Goal: Information Seeking & Learning: Check status

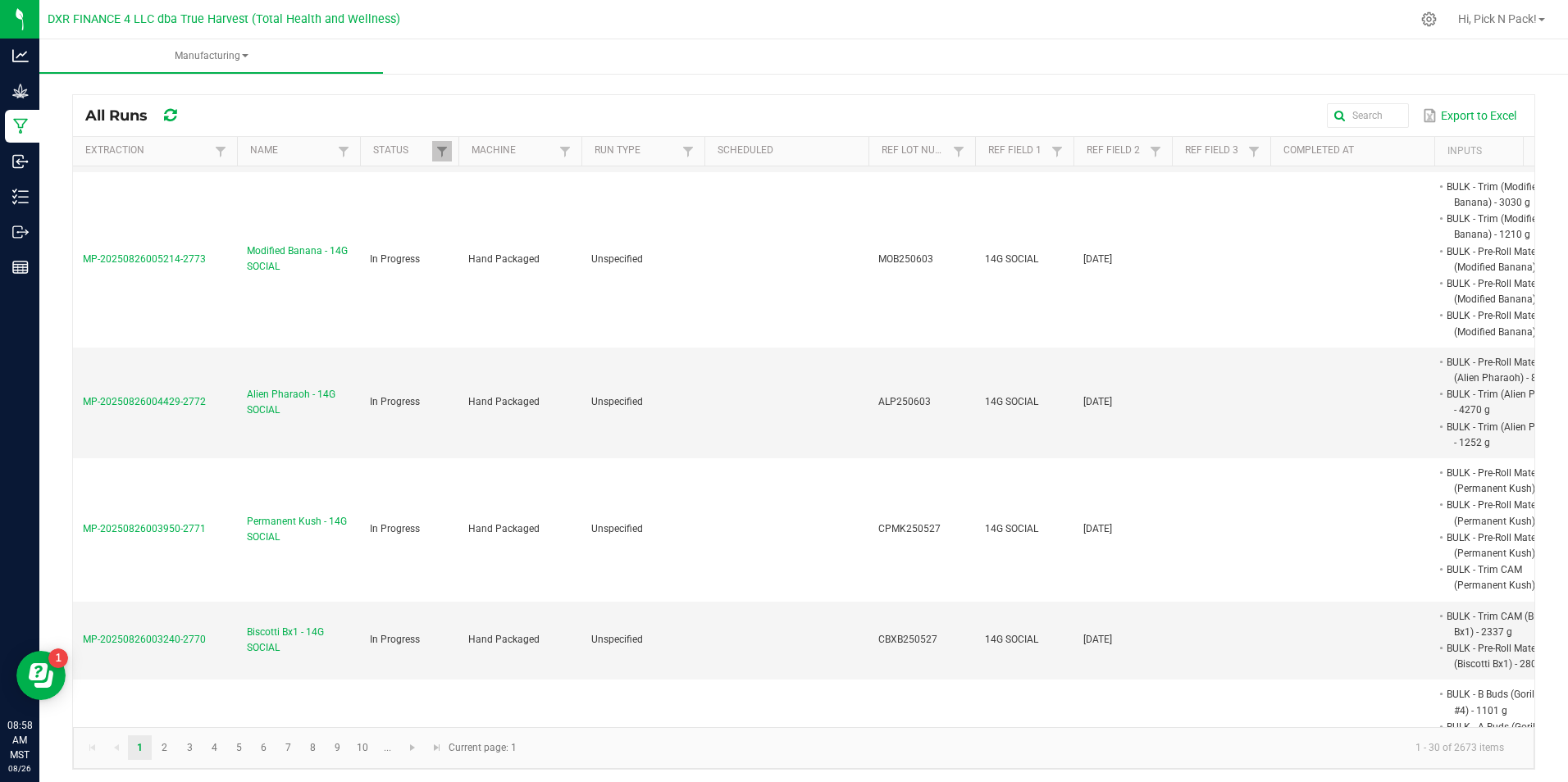
scroll to position [573, 0]
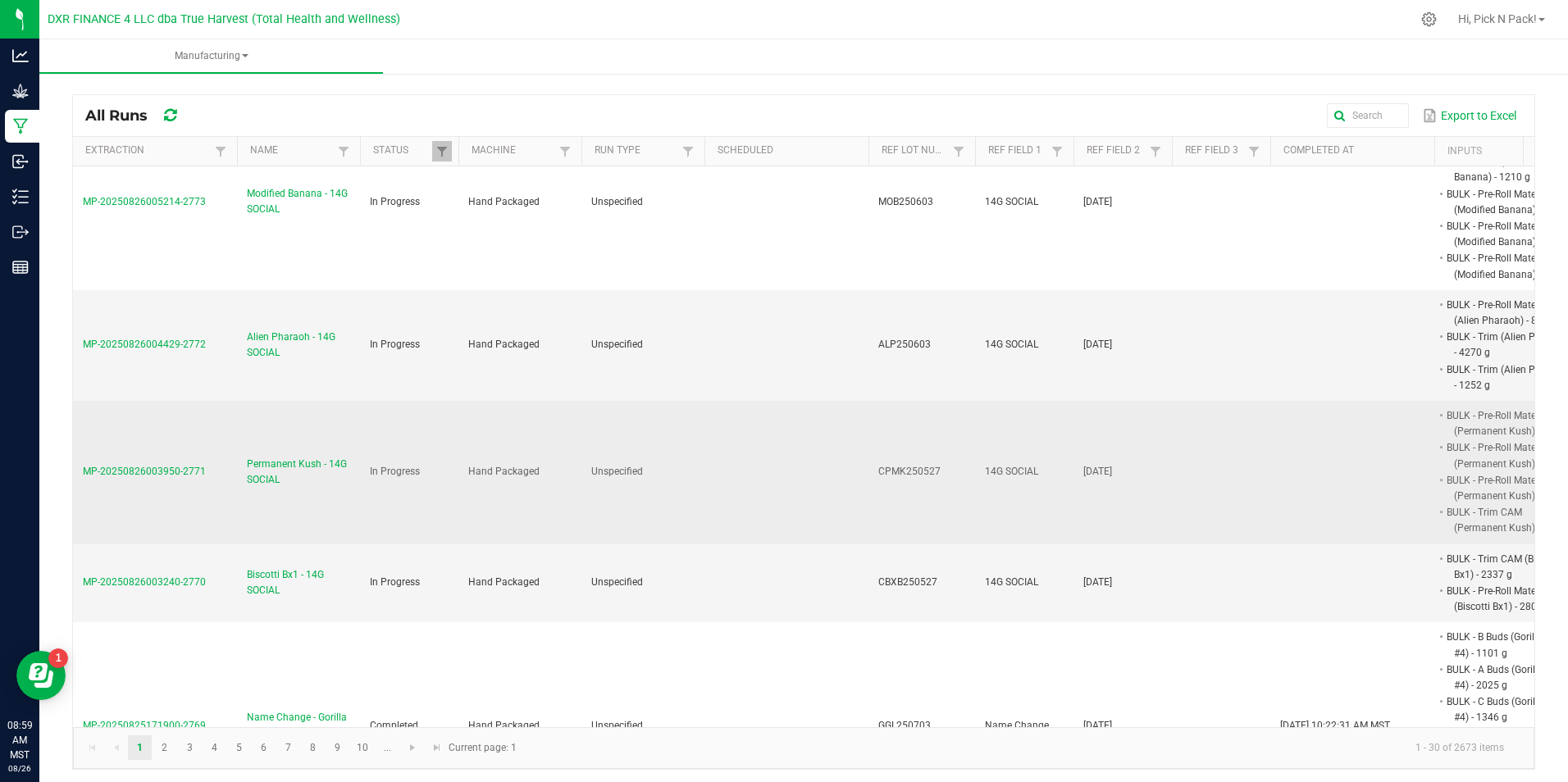
click at [267, 470] on span "Permanent Kush - 14G SOCIAL" at bounding box center [298, 471] width 103 height 31
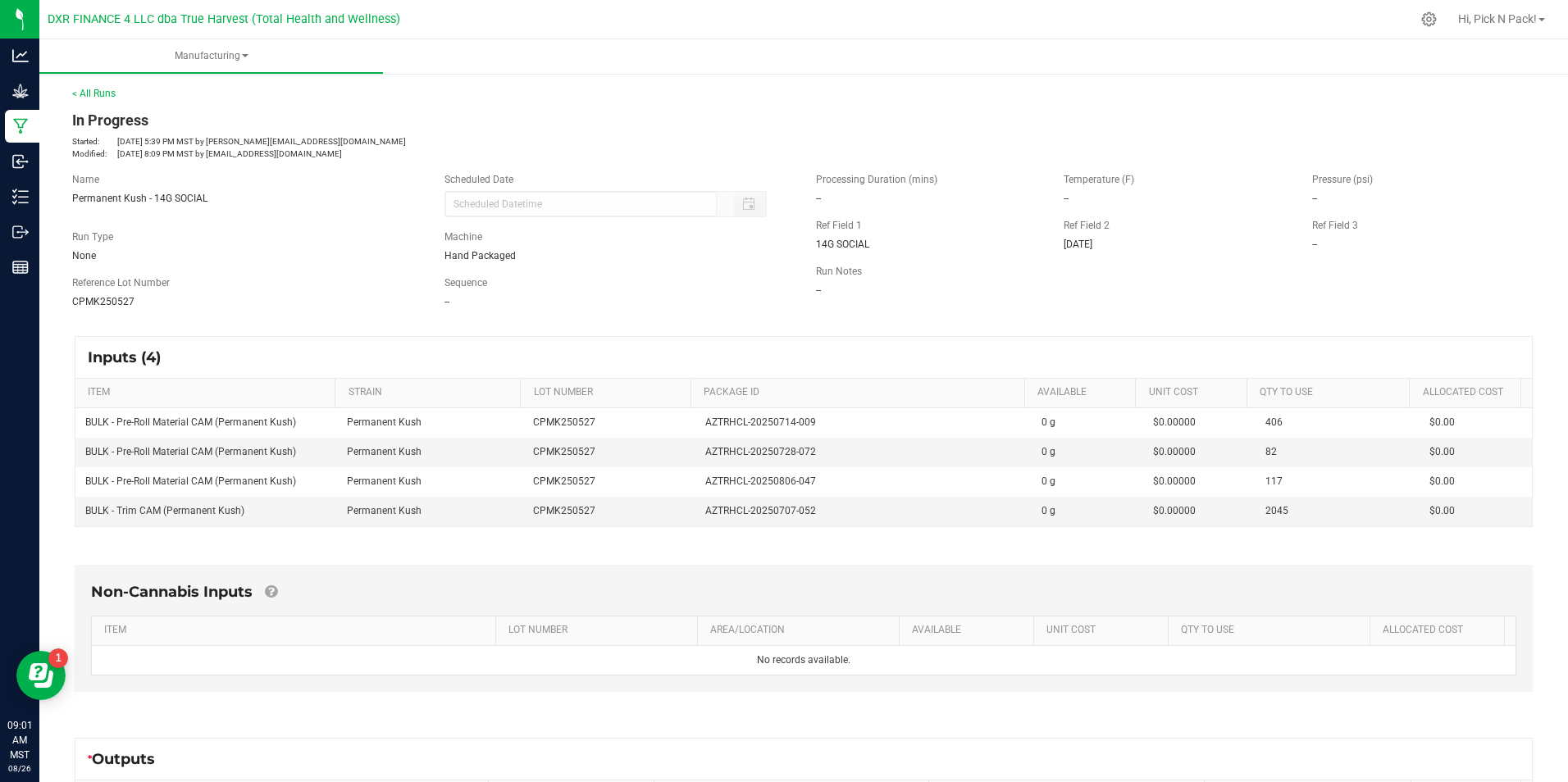
click at [368, 335] on div "Inputs (4) ITEM STRAIN LOT NUMBER PACKAGE ID AVAILABLE Unit Cost QTY TO USE All…" at bounding box center [804, 432] width 1488 height 221
drag, startPoint x: 309, startPoint y: 422, endPoint x: 65, endPoint y: 436, distance: 244.4
click at [65, 436] on div "Inputs (4) ITEM STRAIN LOT NUMBER PACKAGE ID AVAILABLE Unit Cost QTY TO USE All…" at bounding box center [804, 432] width 1488 height 221
copy table "BULK - Pre-Roll Material CAM (Permanent Kush)"
click at [260, 514] on td "BULK - Trim CAM (Permanent Kush)" at bounding box center [207, 511] width 262 height 29
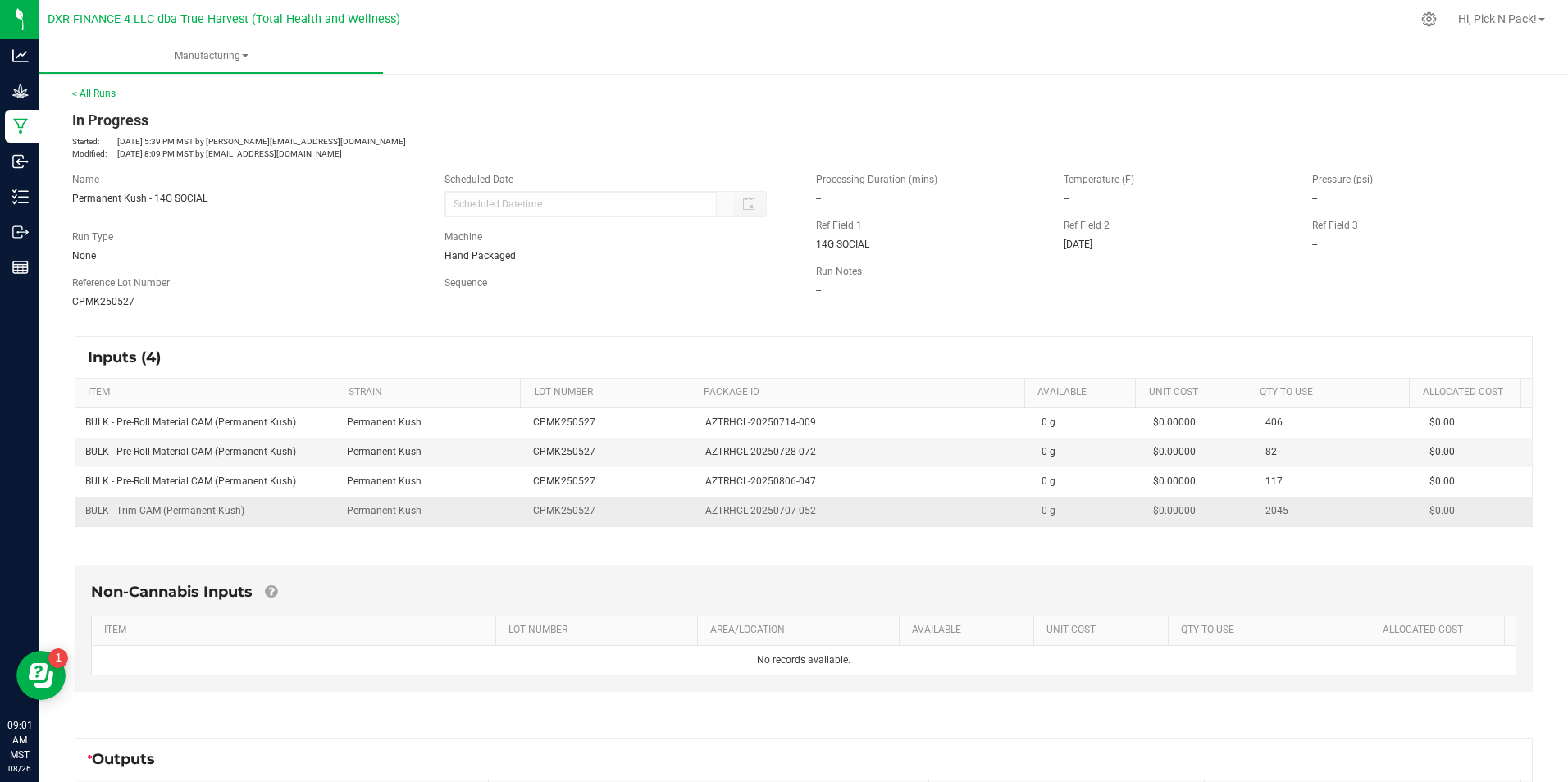
drag, startPoint x: 255, startPoint y: 514, endPoint x: 78, endPoint y: 519, distance: 177.1
click at [78, 519] on td "BULK - Trim CAM (Permanent Kush)" at bounding box center [207, 511] width 262 height 29
copy span "BULK - Trim CAM (Permanent Kush)"
click at [399, 526] on td "Permanent Kush" at bounding box center [430, 511] width 187 height 29
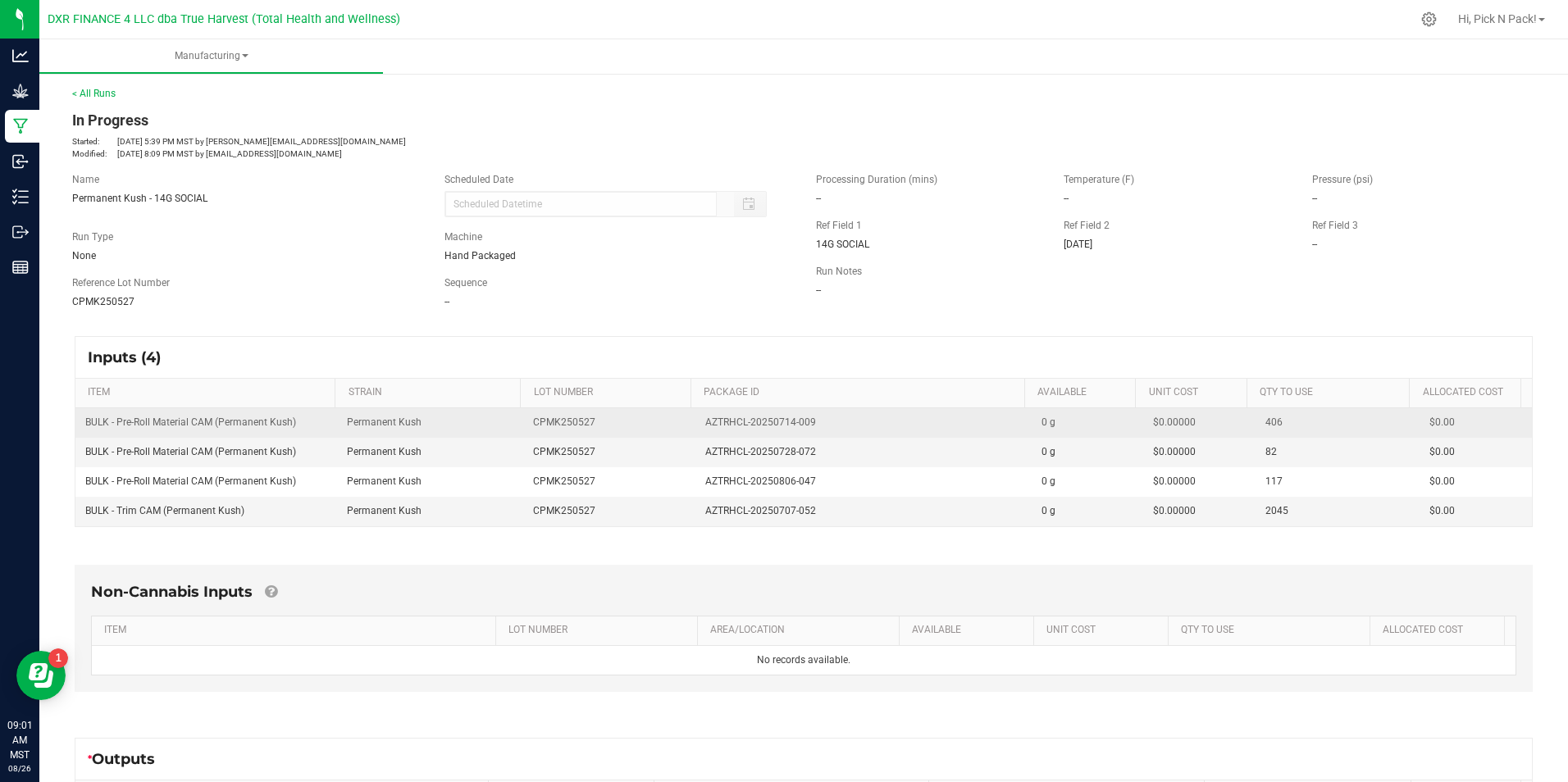
drag, startPoint x: 799, startPoint y: 423, endPoint x: 675, endPoint y: 427, distance: 124.1
click at [675, 427] on tr "BULK - Pre-Roll Material CAM (Permanent Kush) Permanent Kush CPMK250527 AZTRHCL…" at bounding box center [804, 423] width 1456 height 30
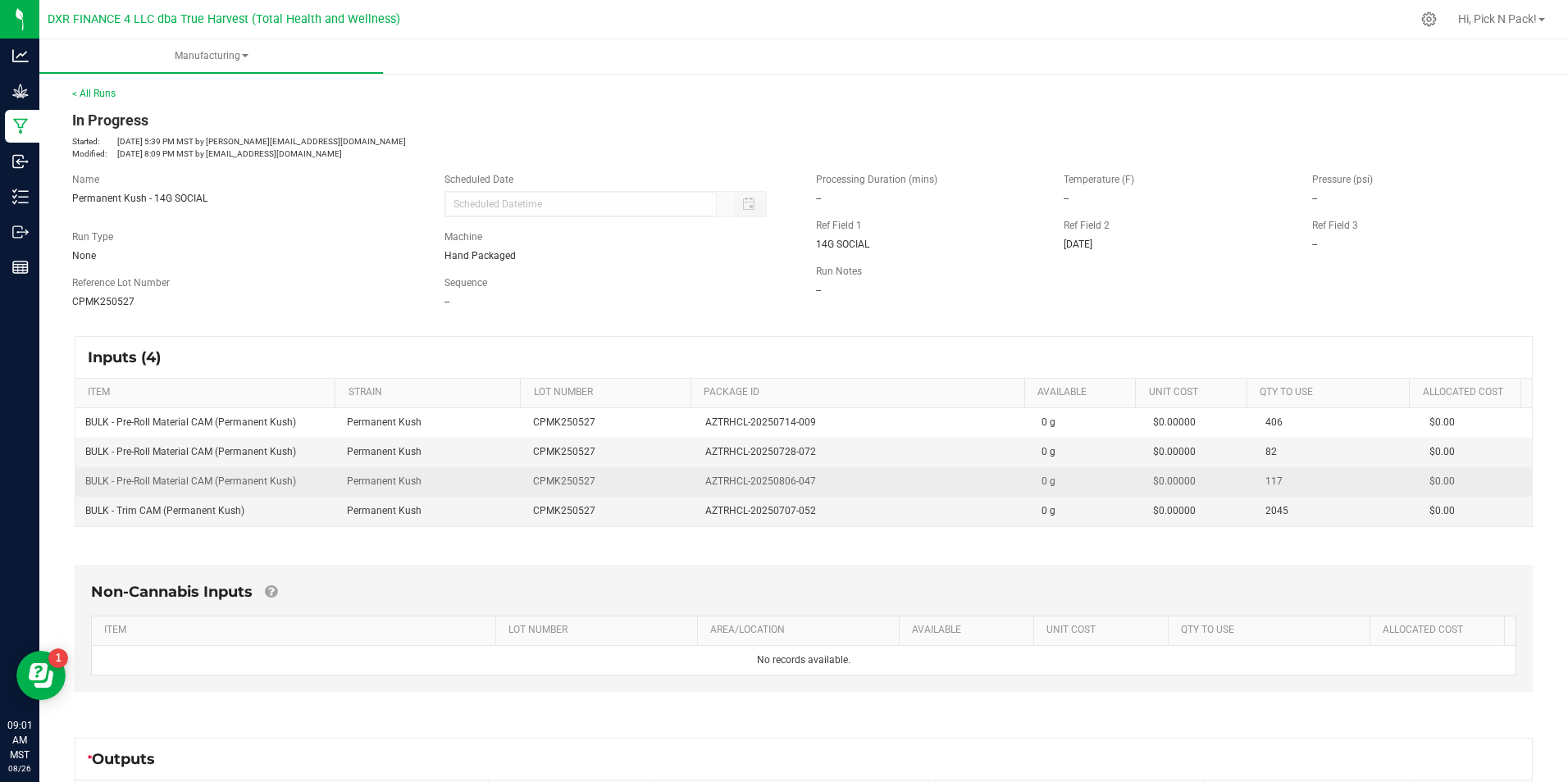
drag, startPoint x: 455, startPoint y: 454, endPoint x: 607, endPoint y: 468, distance: 152.6
click at [456, 454] on td "Permanent Kush" at bounding box center [430, 453] width 187 height 30
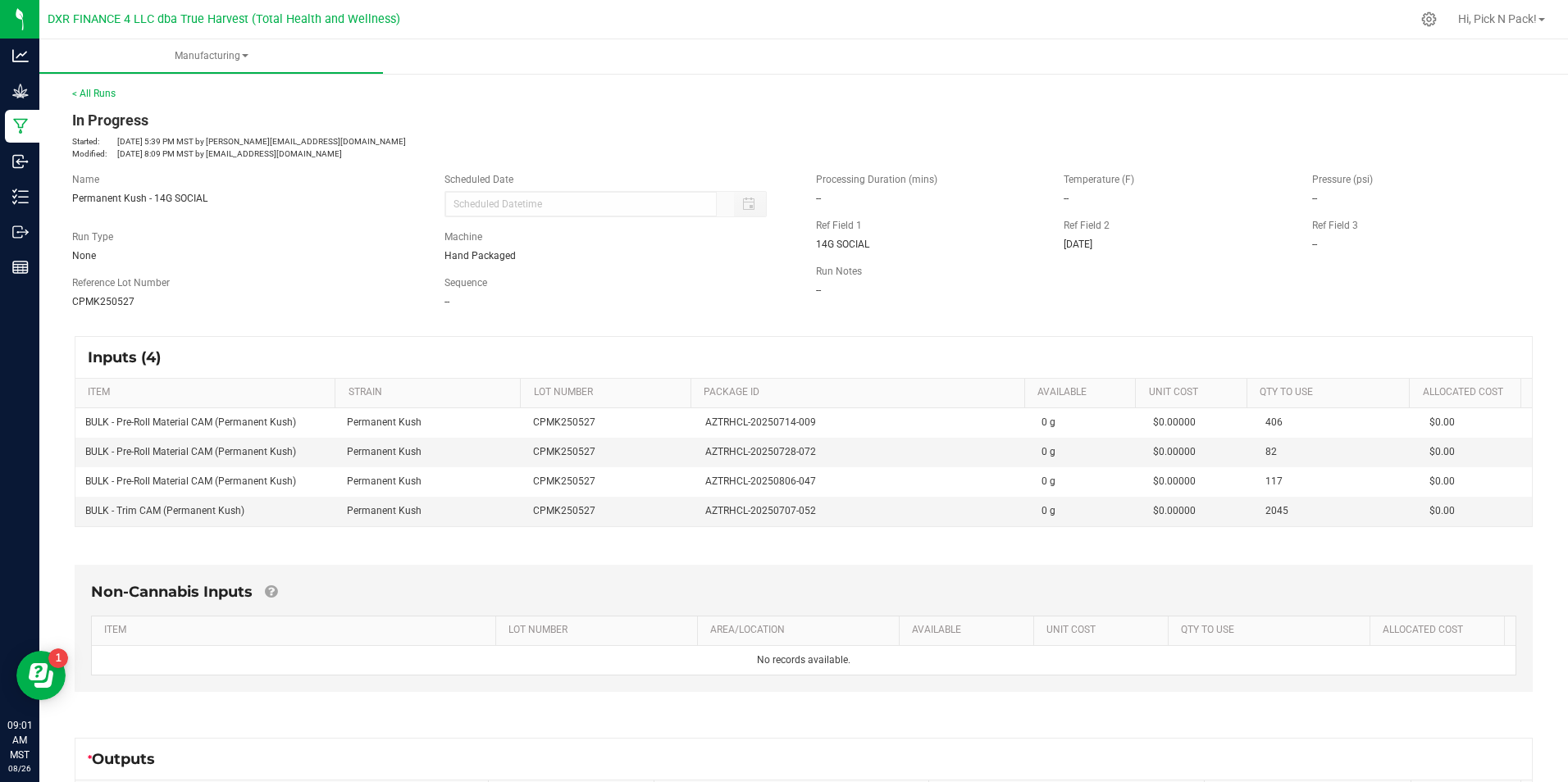
drag, startPoint x: 638, startPoint y: 450, endPoint x: 802, endPoint y: 401, distance: 171.2
click at [644, 445] on td "CPMK250527" at bounding box center [608, 453] width 171 height 30
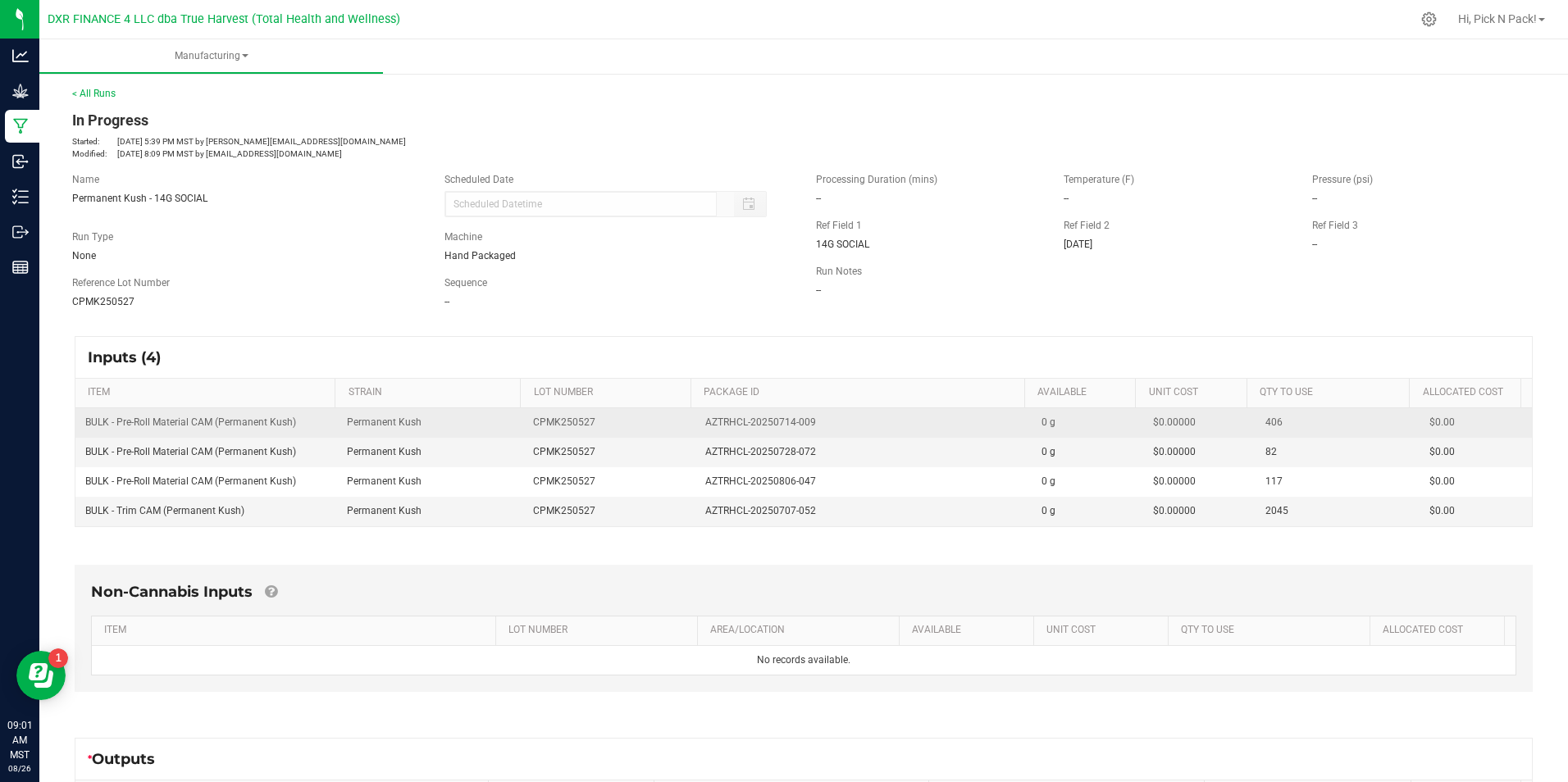
drag, startPoint x: 806, startPoint y: 422, endPoint x: 692, endPoint y: 426, distance: 114.1
click at [695, 426] on td "AZTRHCL-20250714-009" at bounding box center [863, 423] width 336 height 30
copy span "AZTRHCL-20250714-009"
click at [500, 423] on td "Permanent Kush" at bounding box center [430, 423] width 187 height 30
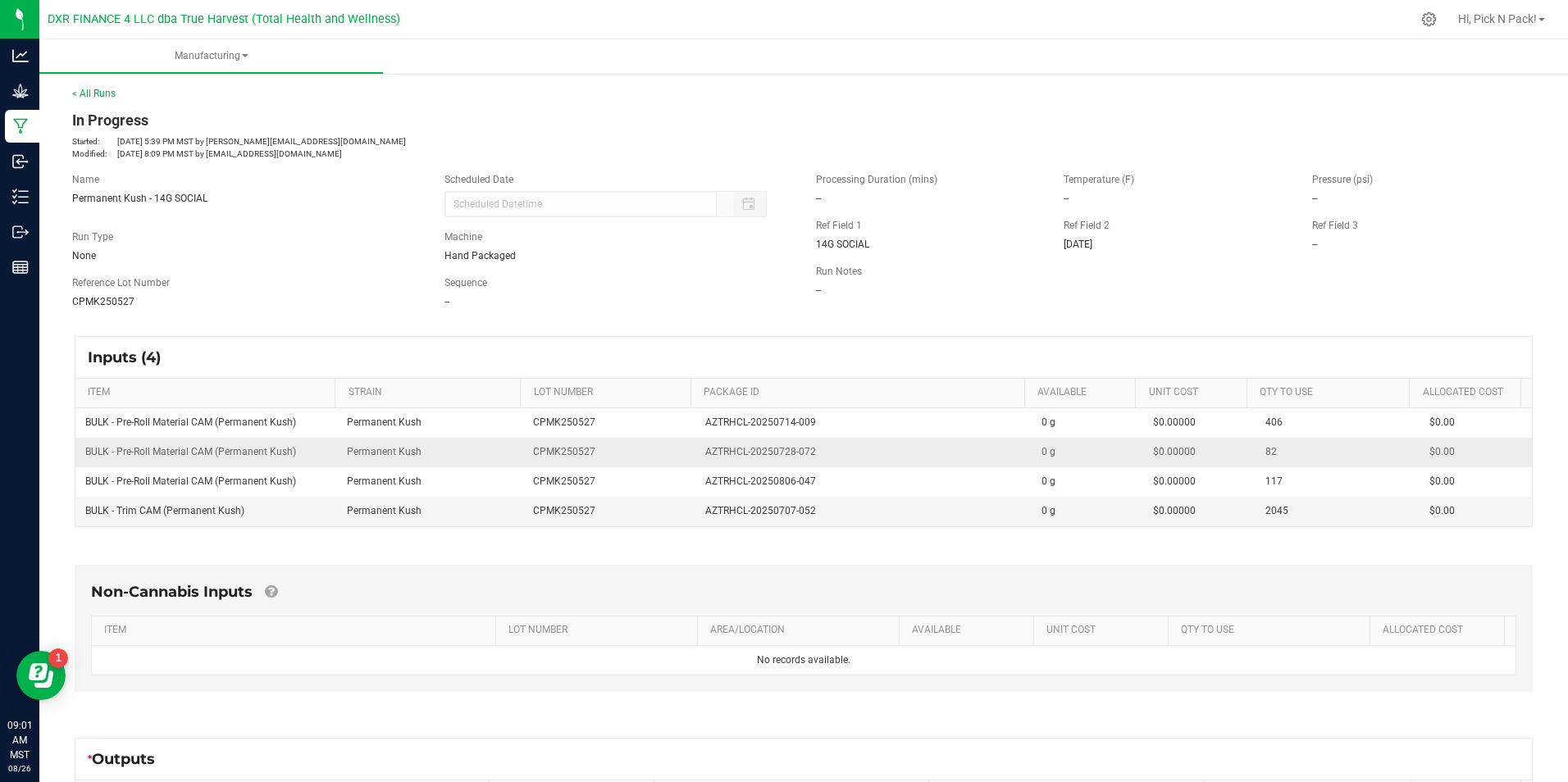
drag, startPoint x: 813, startPoint y: 452, endPoint x: 680, endPoint y: 454, distance: 133.0
click at [680, 455] on tr "BULK - Pre-Roll Material CAM (Permanent Kush) Permanent Kush CPMK250527 AZTRHCL…" at bounding box center [804, 453] width 1456 height 30
copy tr "AZTRHCL-20250728-072"
drag, startPoint x: 471, startPoint y: 455, endPoint x: 492, endPoint y: 459, distance: 21.4
click at [472, 455] on td "Permanent Kush" at bounding box center [430, 453] width 187 height 30
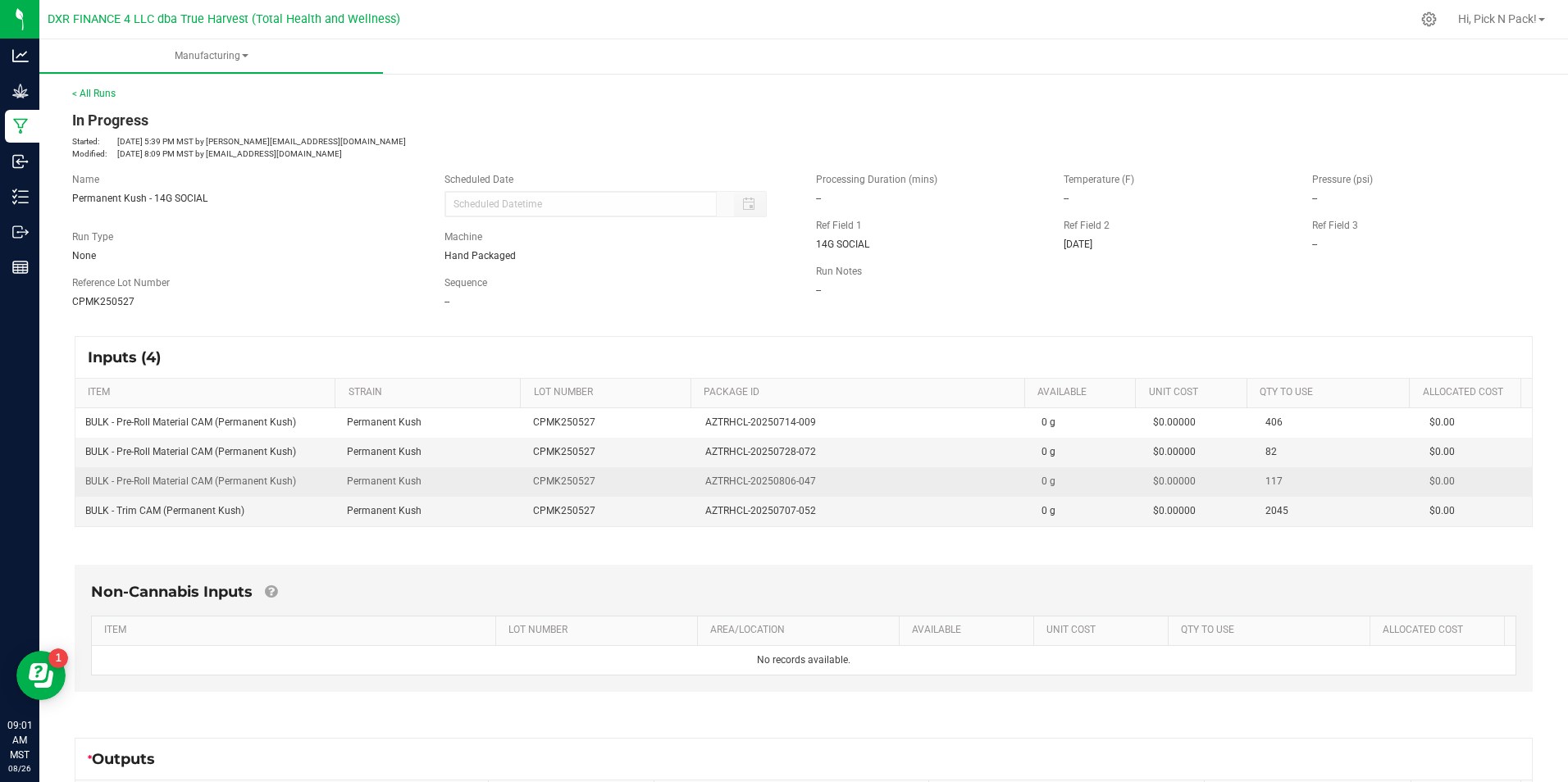
drag, startPoint x: 815, startPoint y: 482, endPoint x: 686, endPoint y: 485, distance: 129.0
click at [695, 485] on td "AZTRHCL-20250806-047" at bounding box center [863, 483] width 336 height 30
copy span "AZTRHCL-20250806-047"
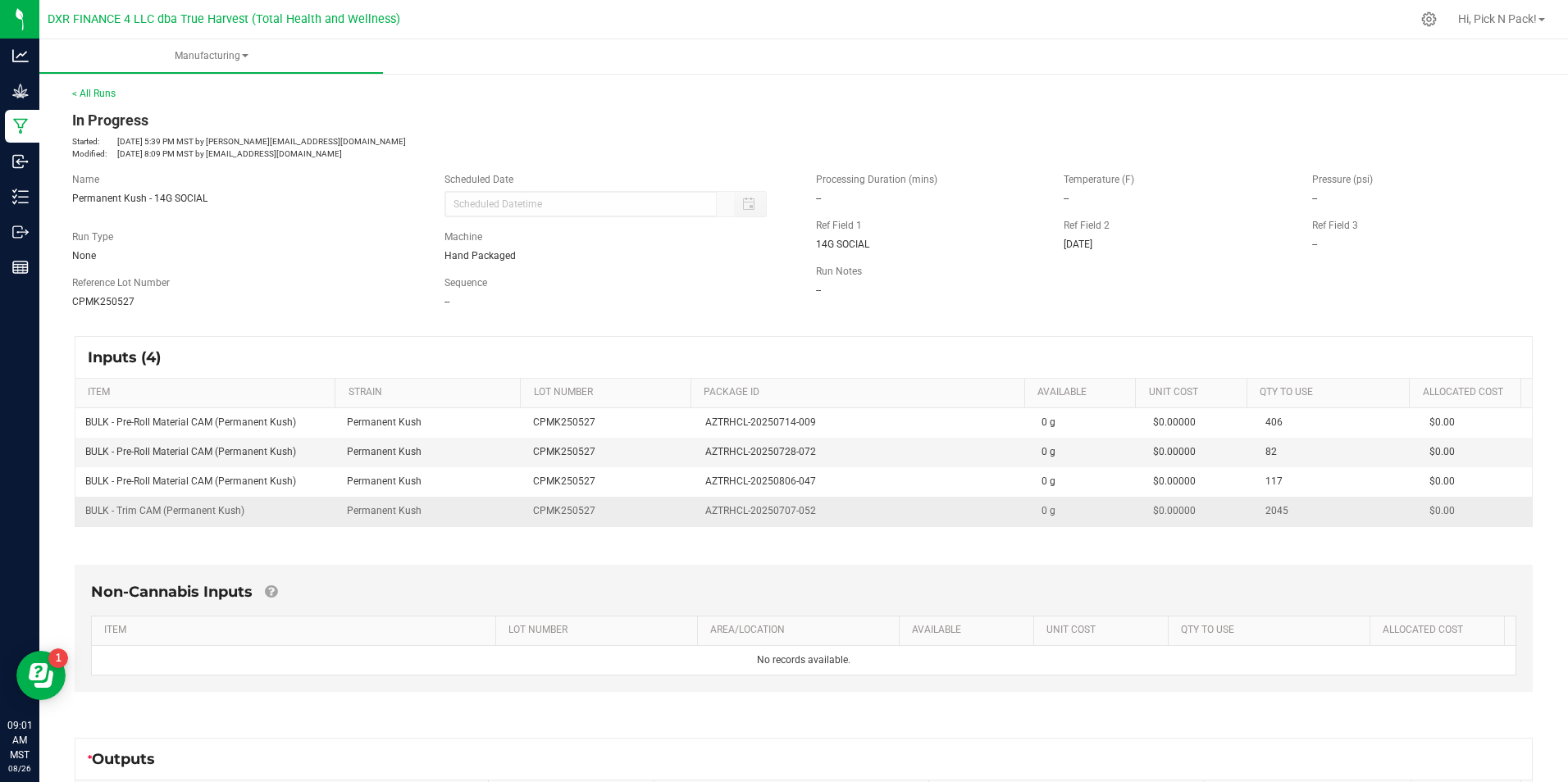
click at [465, 507] on td "Permanent Kush" at bounding box center [430, 511] width 187 height 29
drag, startPoint x: 822, startPoint y: 514, endPoint x: 681, endPoint y: 514, distance: 141.0
click at [681, 514] on tr "BULK - Trim CAM (Permanent Kush) Permanent Kush CPMK250527 AZTRHCL-20250707-052…" at bounding box center [804, 511] width 1456 height 29
copy tr "AZTRHCL-20250707-052"
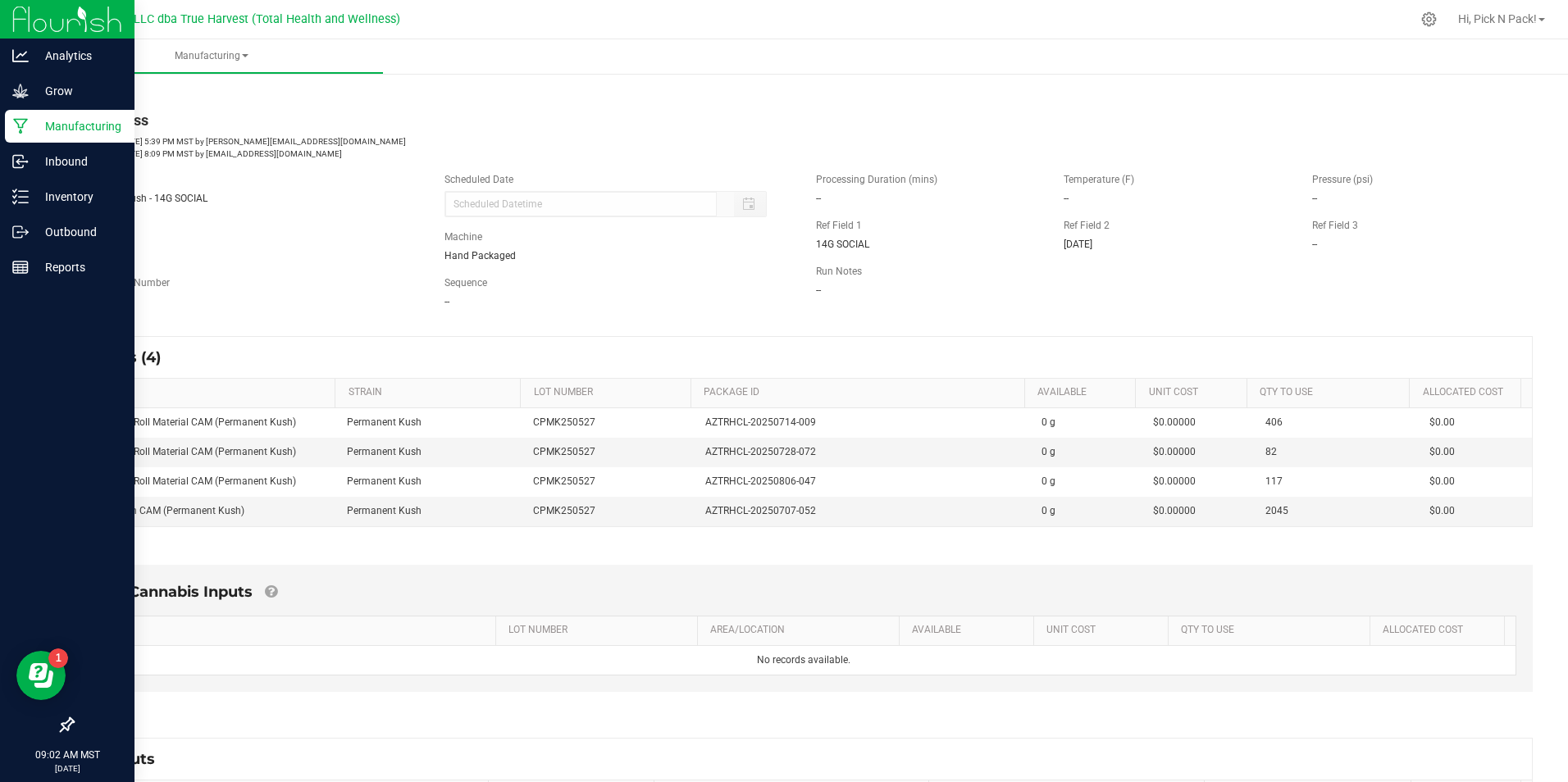
click at [54, 121] on p "Manufacturing" at bounding box center [78, 125] width 98 height 20
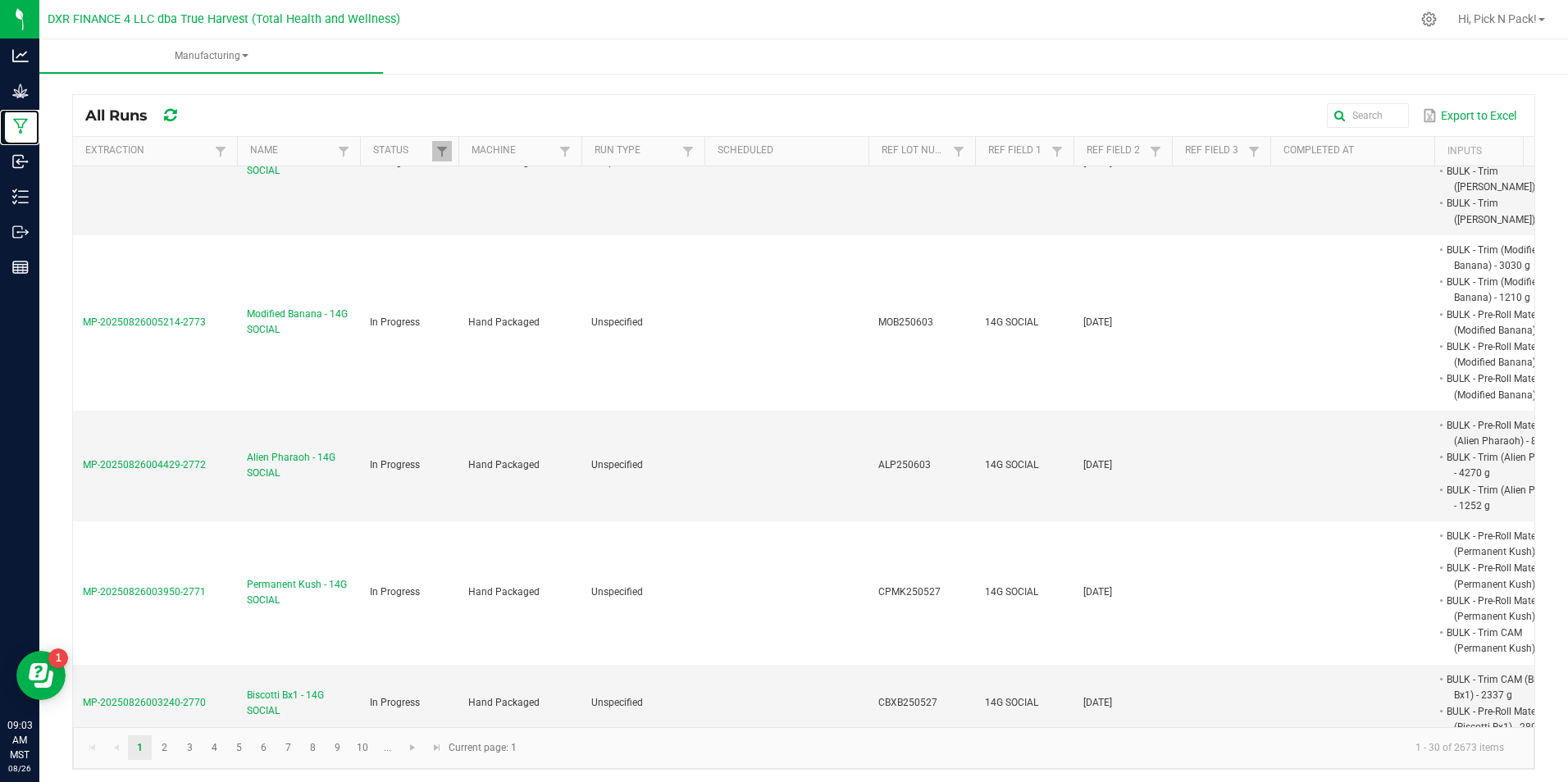
scroll to position [492, 0]
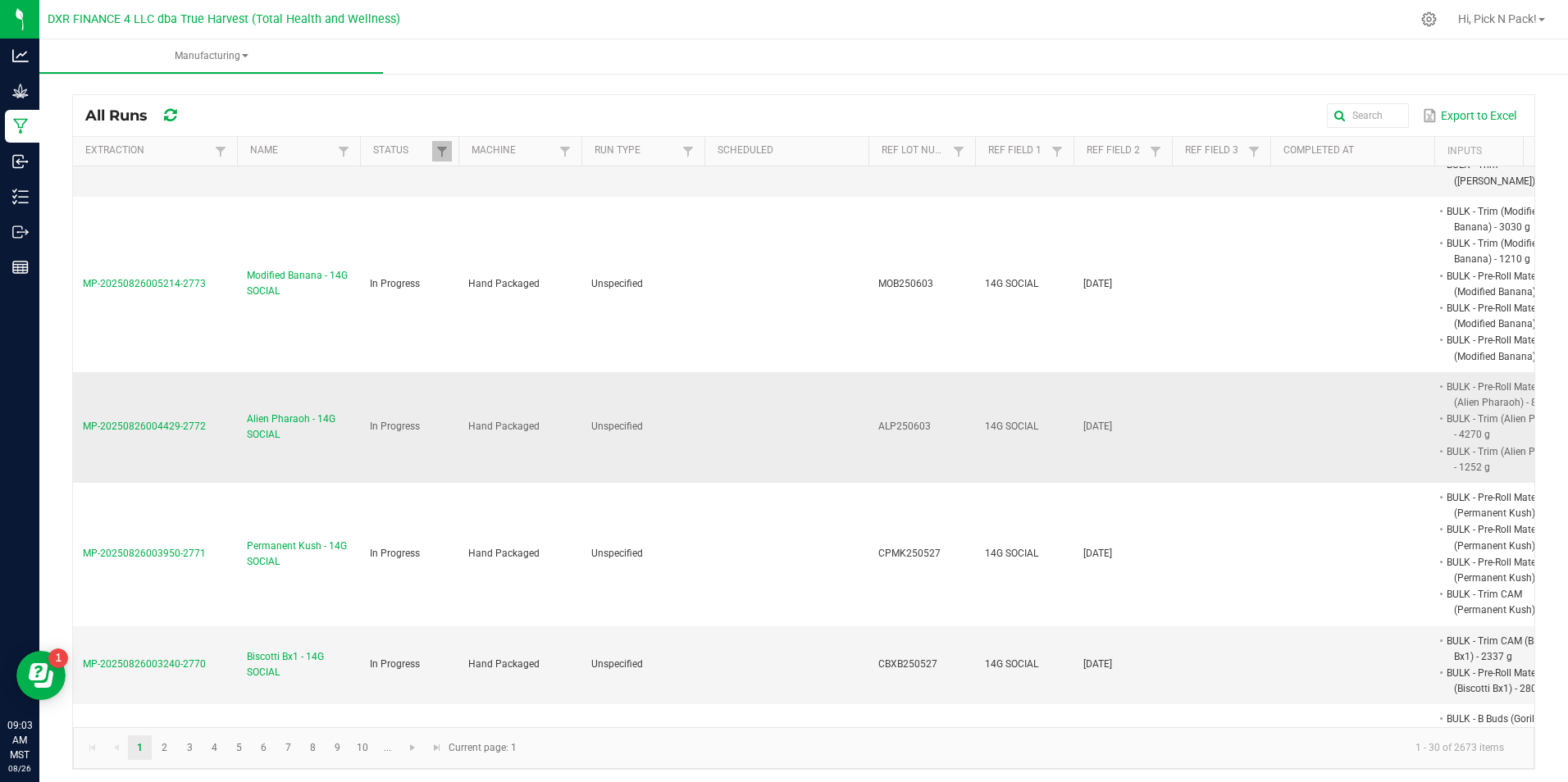
click at [275, 412] on span "Alien Pharaoh - 14G SOCIAL" at bounding box center [298, 427] width 103 height 31
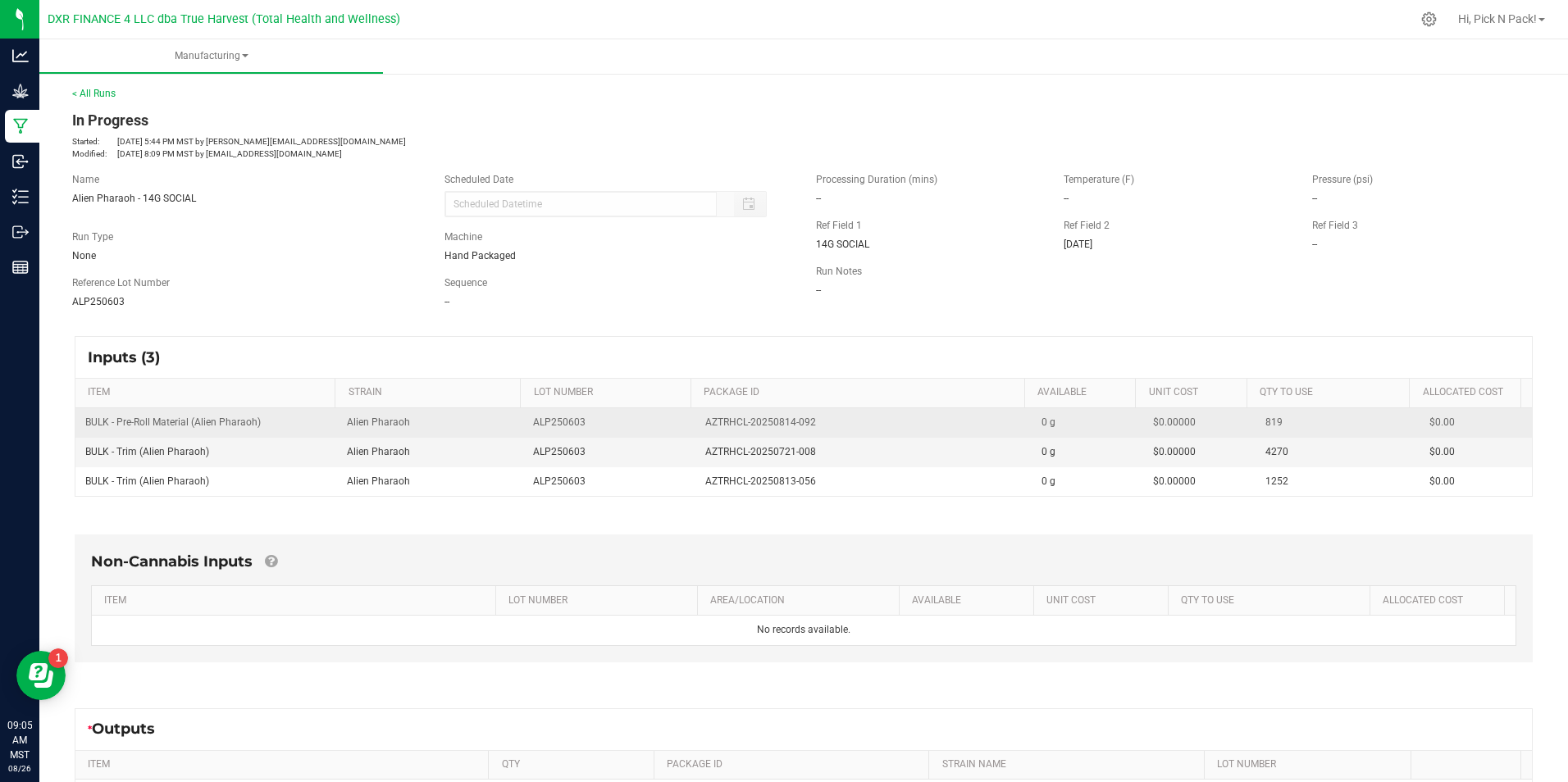
drag, startPoint x: 806, startPoint y: 423, endPoint x: 689, endPoint y: 434, distance: 117.5
click at [695, 434] on td "AZTRHCL-20250814-092" at bounding box center [863, 423] width 336 height 30
copy span "AZTRHCL-20250814-092"
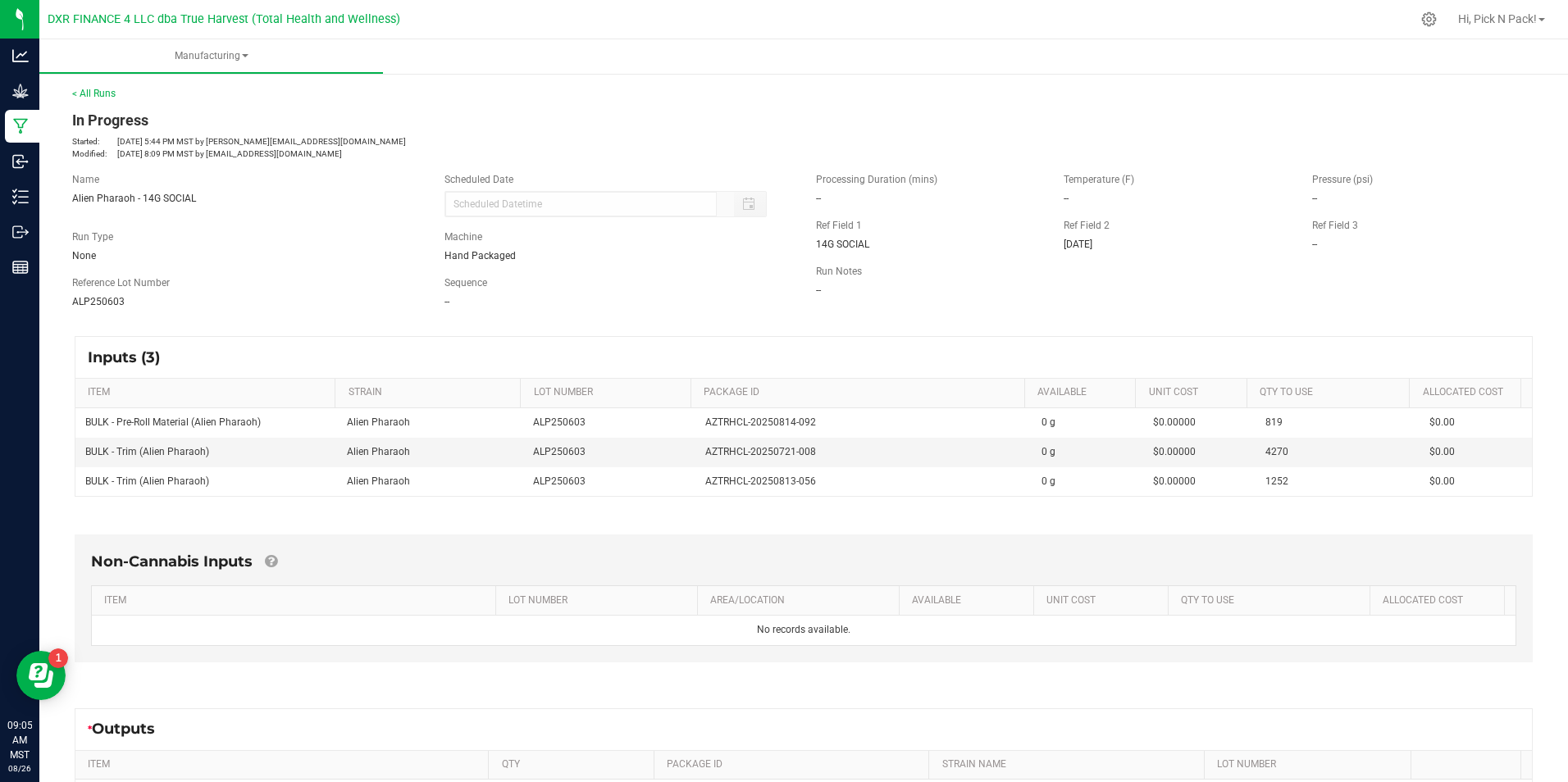
drag, startPoint x: 350, startPoint y: 346, endPoint x: 569, endPoint y: 408, distance: 227.6
click at [350, 346] on div "Inputs (3)" at bounding box center [804, 357] width 1456 height 41
drag, startPoint x: 812, startPoint y: 451, endPoint x: 698, endPoint y: 461, distance: 114.4
click at [698, 461] on td "AZTRHCL-20250721-008" at bounding box center [863, 453] width 336 height 30
copy span "AZTRHCL-20250721-008"
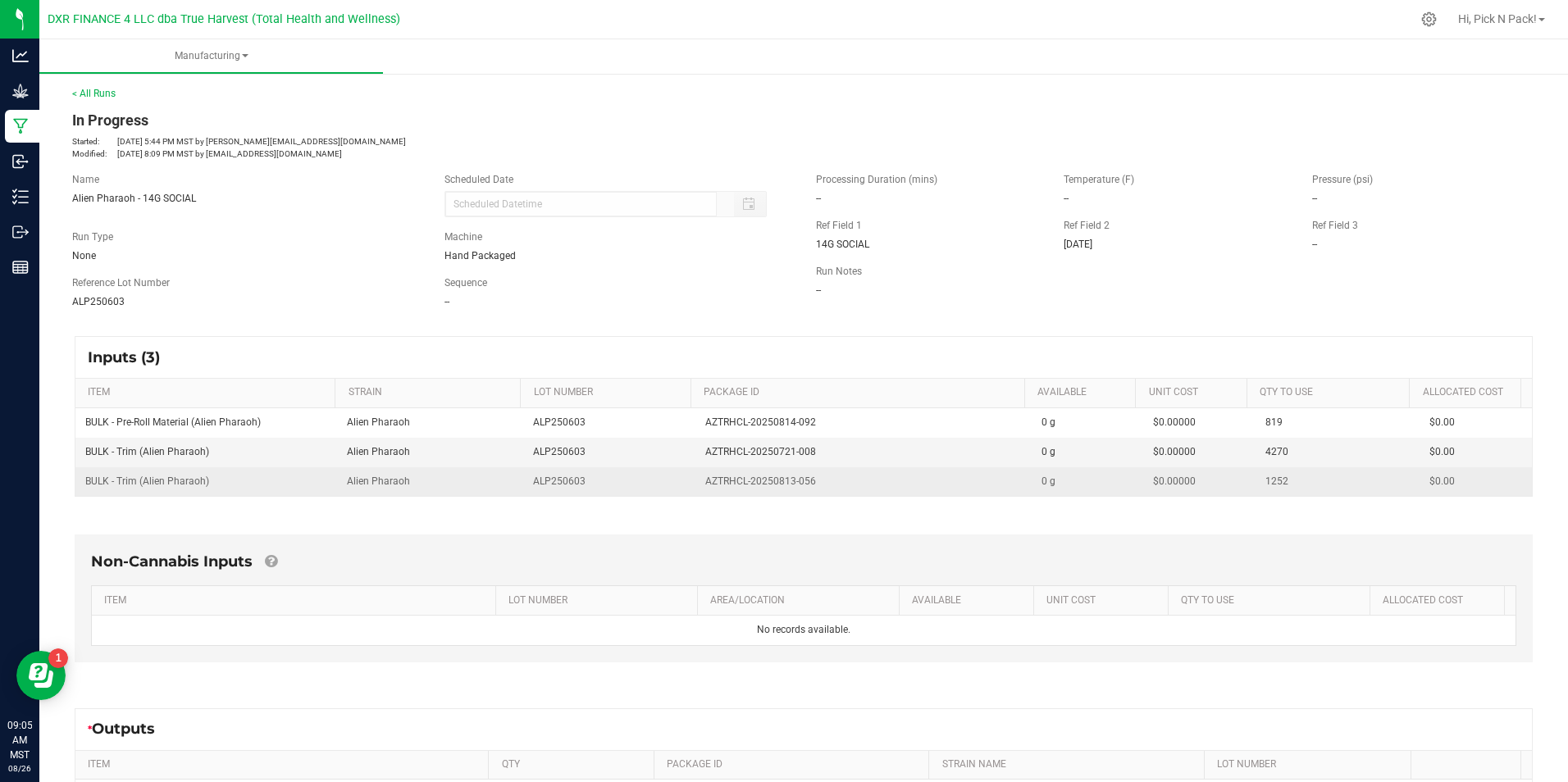
drag, startPoint x: 462, startPoint y: 465, endPoint x: 485, endPoint y: 469, distance: 23.3
click at [462, 465] on td "Alien Pharaoh" at bounding box center [430, 453] width 187 height 30
drag, startPoint x: 819, startPoint y: 485, endPoint x: 685, endPoint y: 485, distance: 134.0
click at [695, 485] on td "AZTRHCL-20250813-056" at bounding box center [863, 482] width 336 height 29
copy span "AZTRHCL-20250813-056"
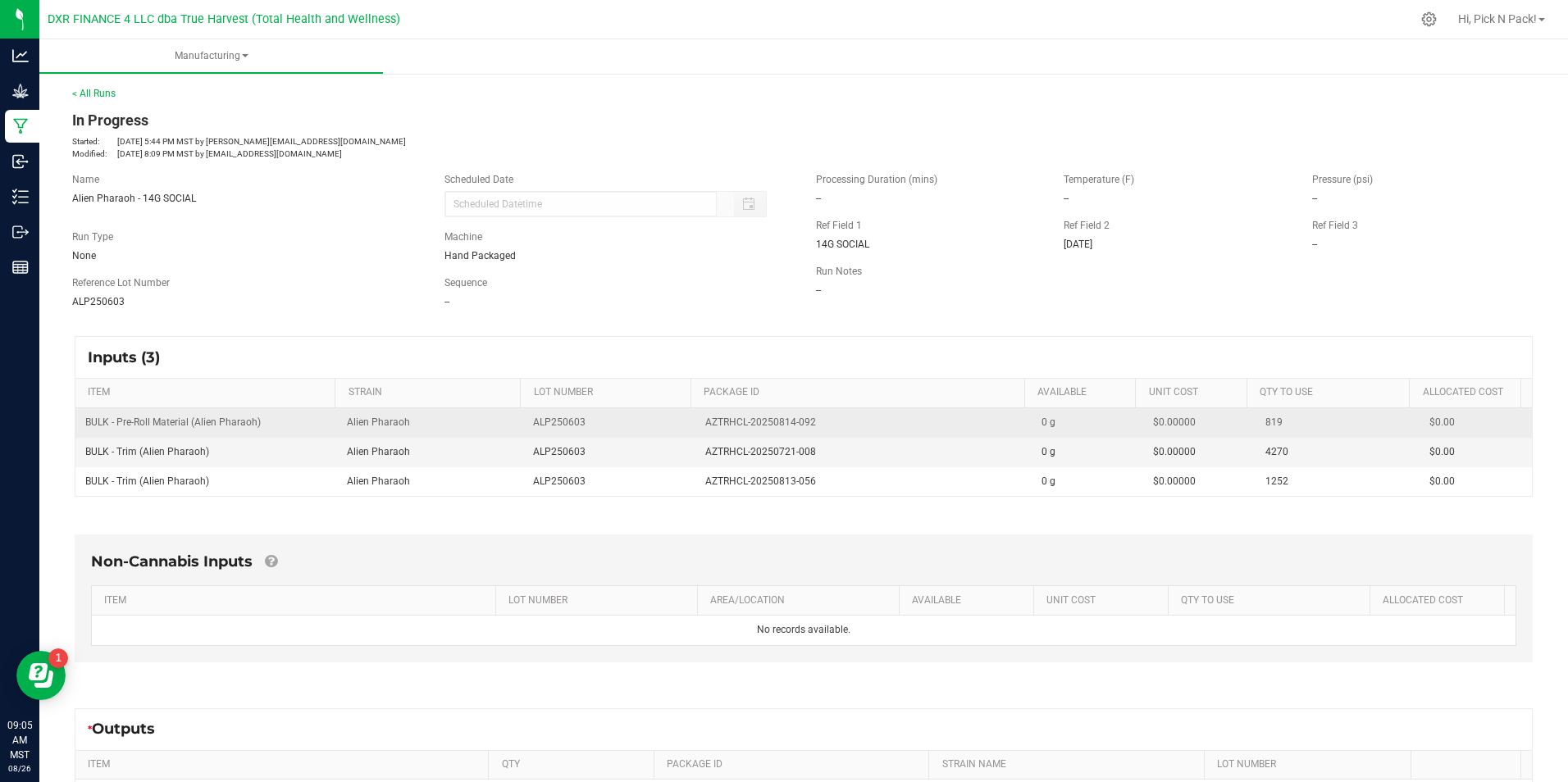
drag, startPoint x: 269, startPoint y: 426, endPoint x: 79, endPoint y: 427, distance: 190.0
click at [79, 427] on td "BULK - Pre-Roll Material (Alien Pharaoh)" at bounding box center [207, 423] width 262 height 30
copy span "BULK - Pre-Roll Material (Alien Pharaoh)"
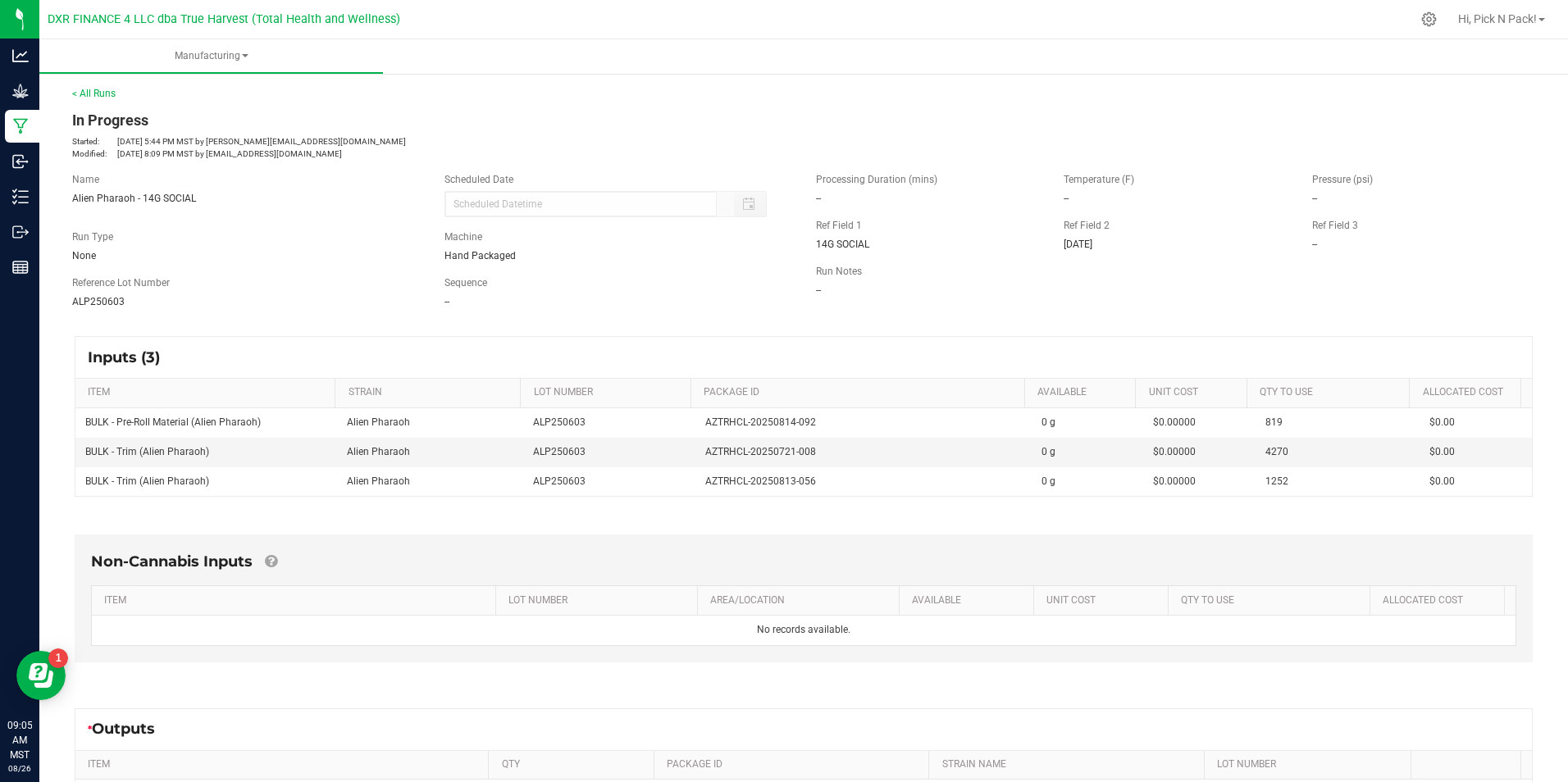
drag, startPoint x: 220, startPoint y: 454, endPoint x: 66, endPoint y: 447, distance: 154.2
click at [66, 447] on div "Inputs (3) ITEM STRAIN LOT NUMBER PACKAGE ID AVAILABLE Unit Cost QTY TO USE All…" at bounding box center [804, 416] width 1488 height 190
drag, startPoint x: 66, startPoint y: 447, endPoint x: 166, endPoint y: 461, distance: 101.0
click at [111, 452] on span "BULK - Trim (Alien Pharaoh)" at bounding box center [147, 452] width 123 height 11
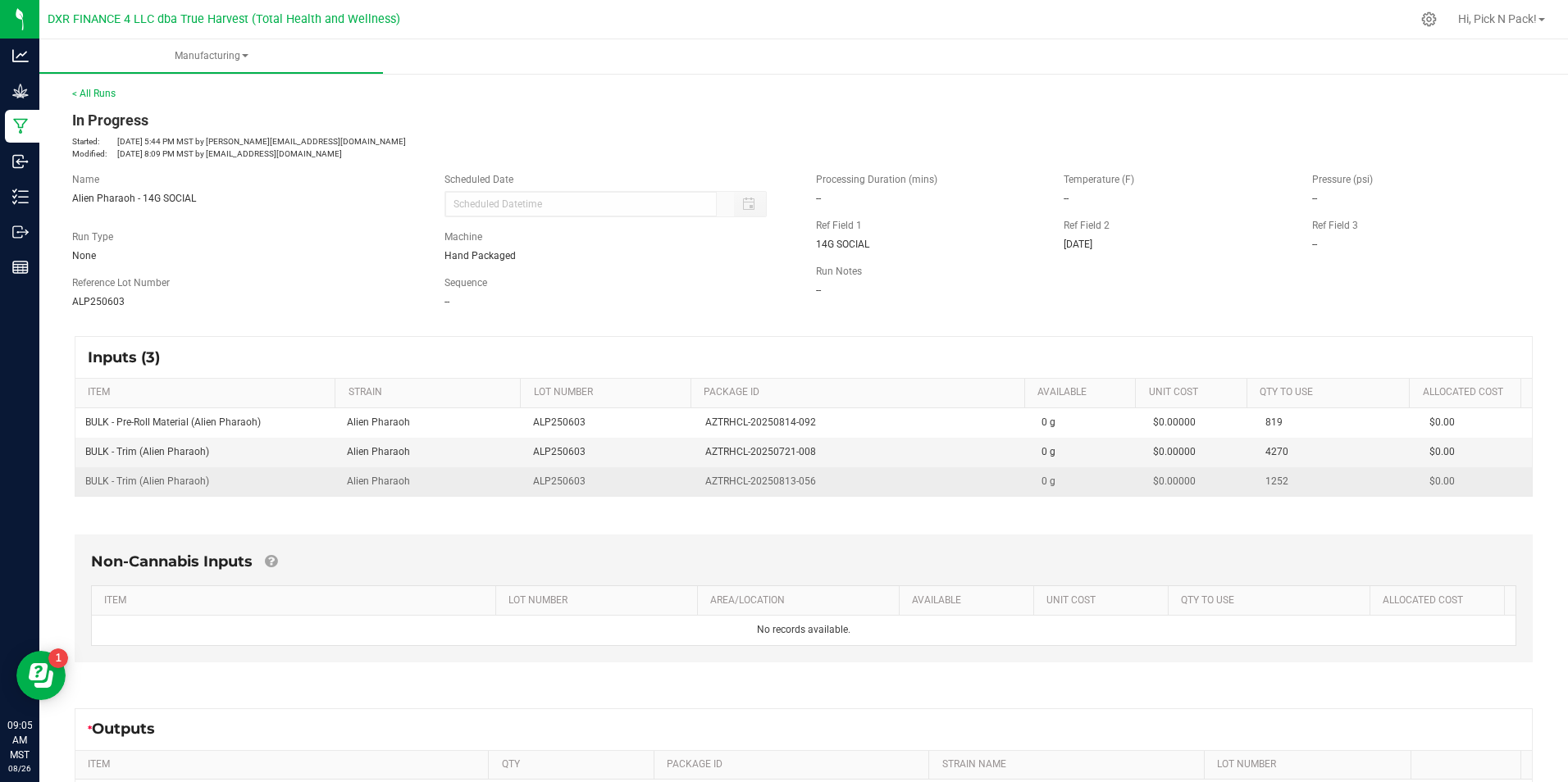
click at [202, 473] on td "BULK - Trim (Alien Pharaoh)" at bounding box center [207, 482] width 262 height 29
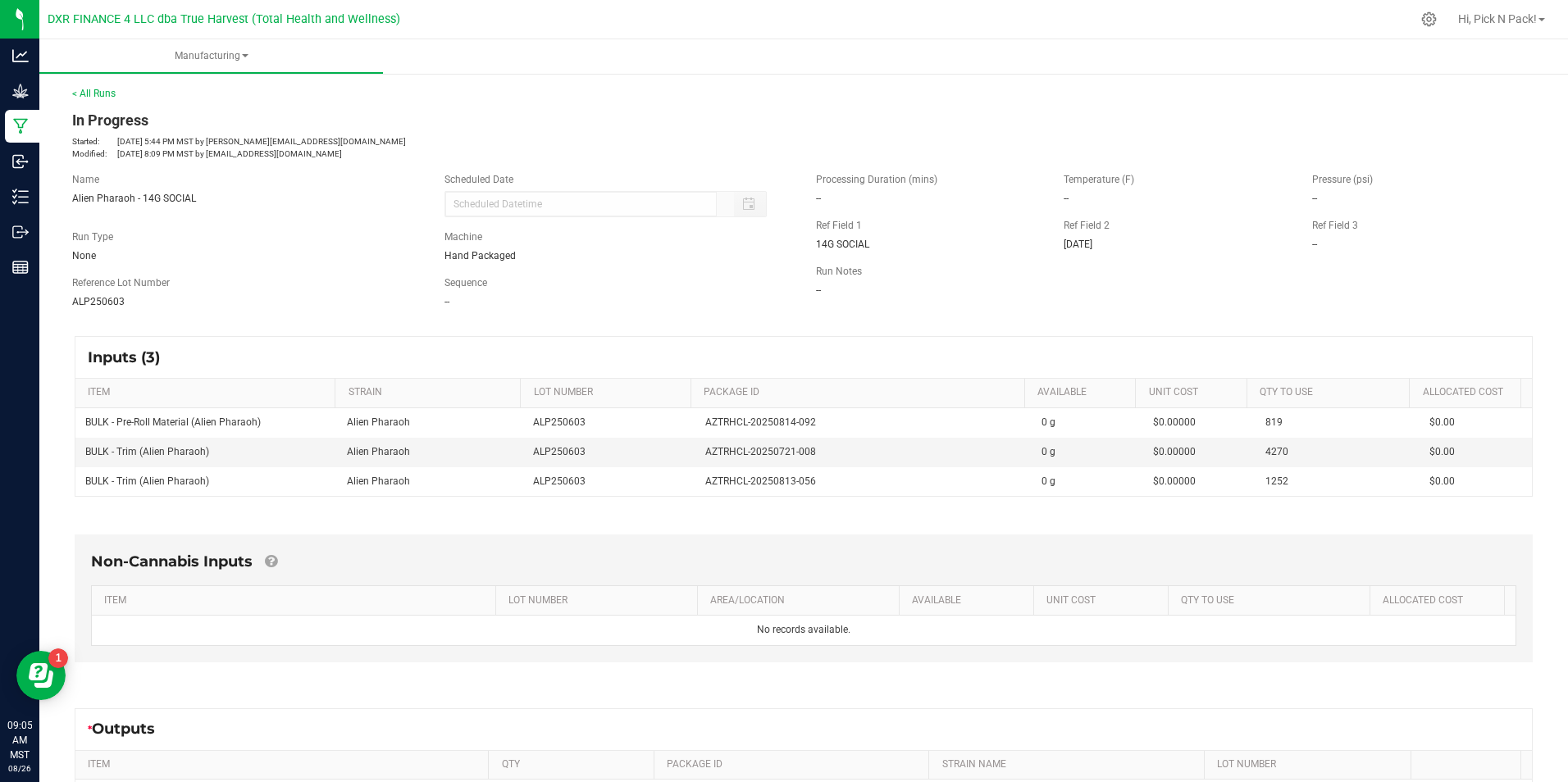
drag, startPoint x: 211, startPoint y: 480, endPoint x: 75, endPoint y: 486, distance: 136.1
click at [75, 486] on kendo-grid "Inputs (3) ITEM STRAIN LOT NUMBER PACKAGE ID AVAILABLE Unit Cost QTY TO USE All…" at bounding box center [804, 416] width 1458 height 161
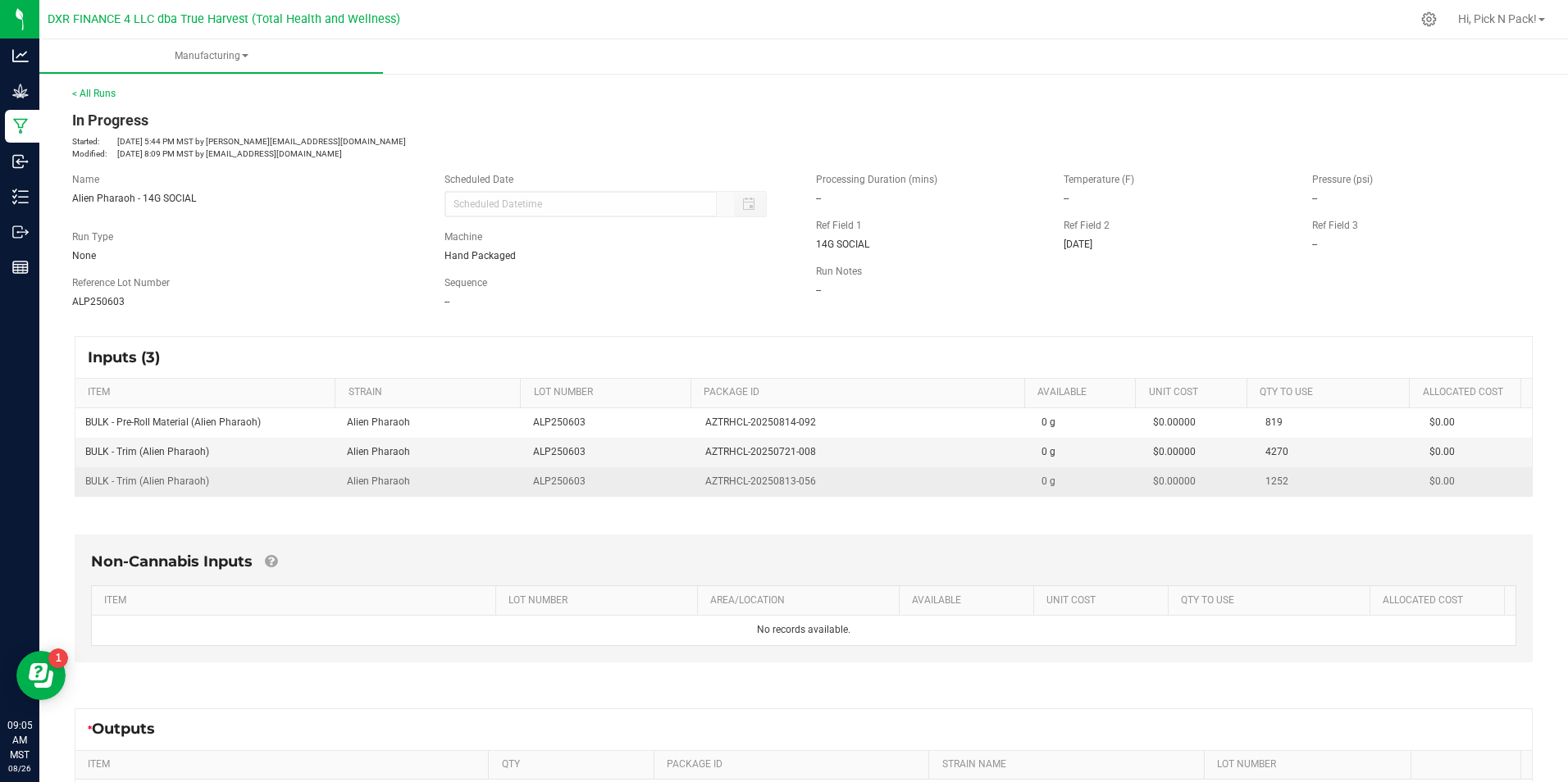
drag, startPoint x: 75, startPoint y: 486, endPoint x: 197, endPoint y: 487, distance: 122.0
click at [191, 489] on td "BULK - Trim (Alien Pharaoh)" at bounding box center [207, 482] width 262 height 29
drag, startPoint x: 209, startPoint y: 481, endPoint x: 85, endPoint y: 485, distance: 124.1
click at [85, 485] on td "BULK - Trim (Alien Pharaoh)" at bounding box center [207, 482] width 262 height 29
